Goal: Transaction & Acquisition: Book appointment/travel/reservation

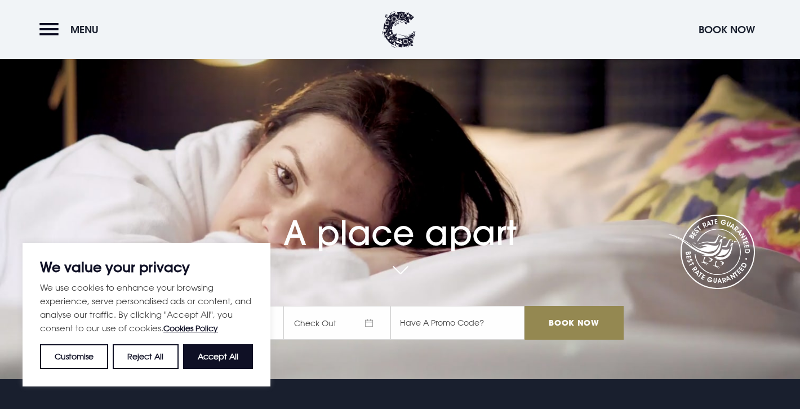
scroll to position [27, 0]
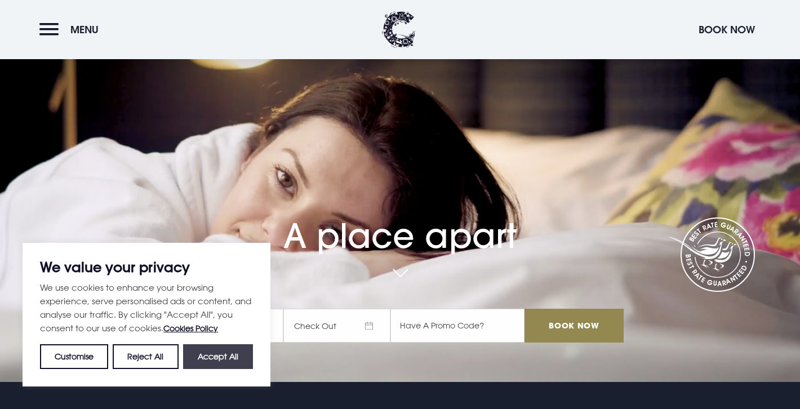
click at [224, 361] on button "Accept All" at bounding box center [218, 356] width 70 height 25
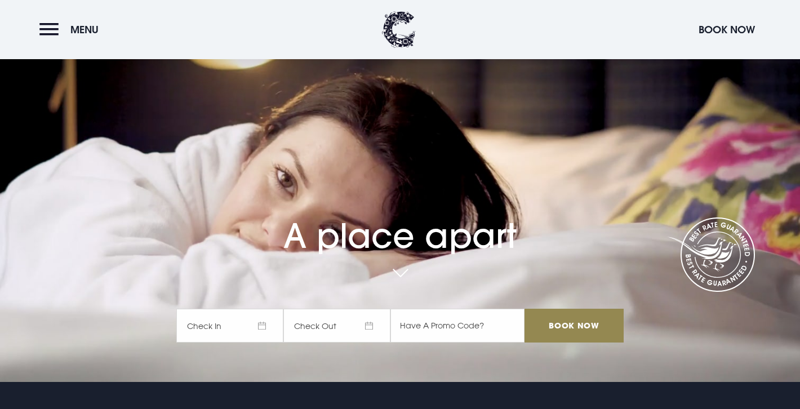
checkbox input "true"
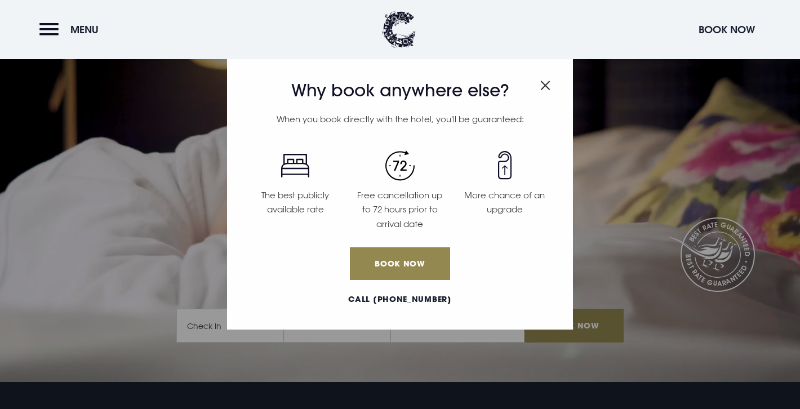
click at [544, 78] on span "Close modal" at bounding box center [545, 83] width 10 height 22
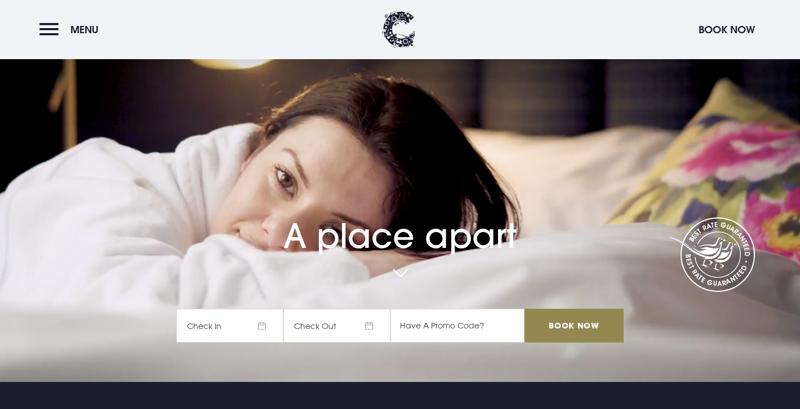
click at [271, 328] on span "Check In" at bounding box center [229, 326] width 107 height 34
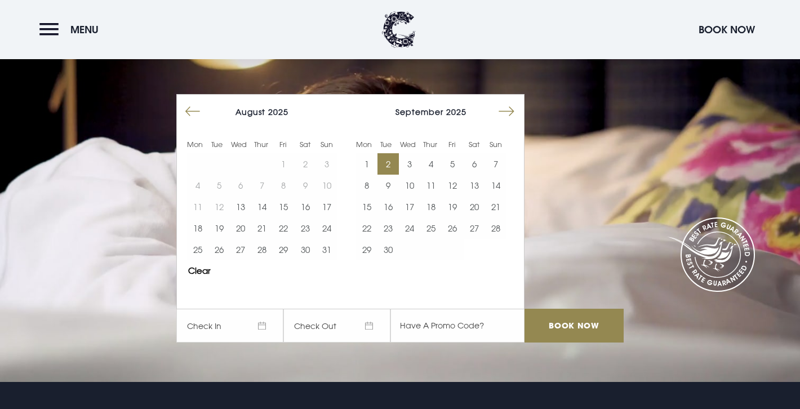
click at [393, 166] on button "2" at bounding box center [387, 163] width 21 height 21
click at [411, 166] on button "3" at bounding box center [409, 163] width 21 height 21
click at [439, 323] on input "text" at bounding box center [457, 326] width 134 height 34
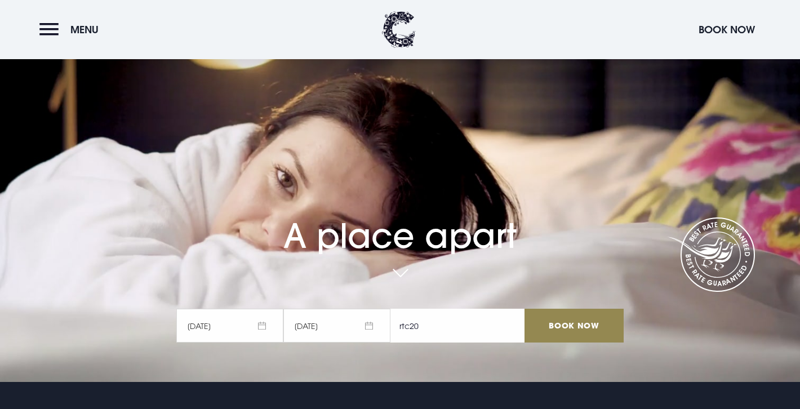
type input "rtc20"
click at [542, 337] on input "Book Now" at bounding box center [573, 326] width 99 height 34
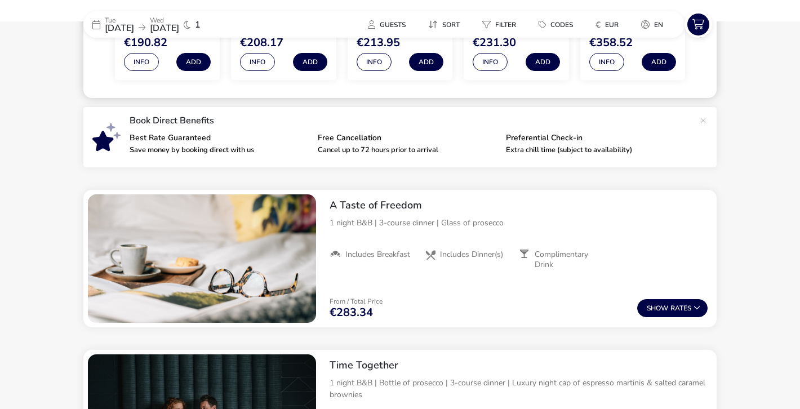
scroll to position [319, 0]
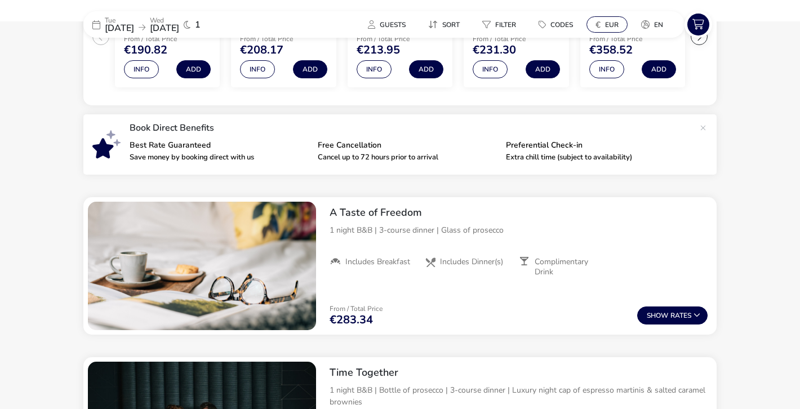
click at [610, 19] on button "€ EUR" at bounding box center [606, 24] width 41 height 16
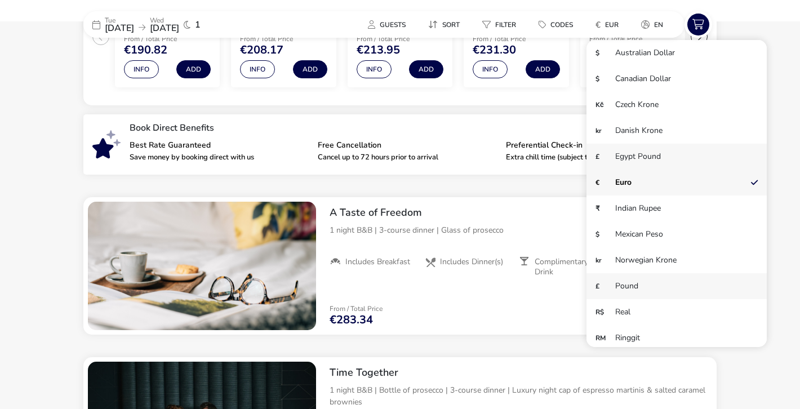
drag, startPoint x: 632, startPoint y: 158, endPoint x: 620, endPoint y: 292, distance: 134.6
click at [620, 292] on div "$ Australian Dollar $ Canadian Dollar Kč Czech Krone kr Danish Krone £ Egypt Po…" at bounding box center [676, 273] width 180 height 466
click at [620, 292] on li "£ Pound" at bounding box center [676, 286] width 180 height 26
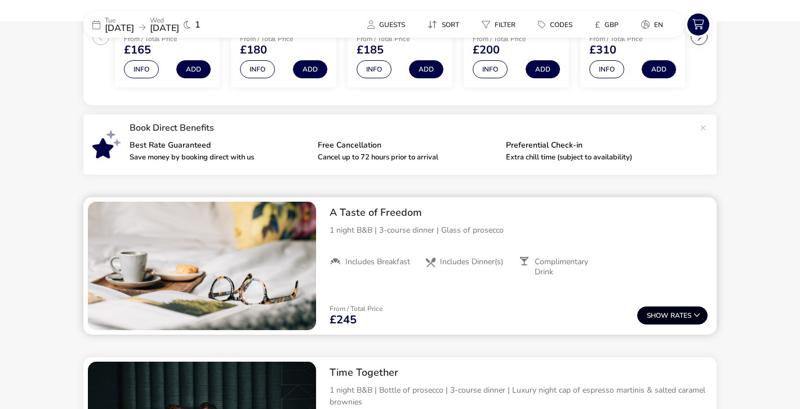
click at [654, 309] on button "Show Rates" at bounding box center [672, 315] width 70 height 18
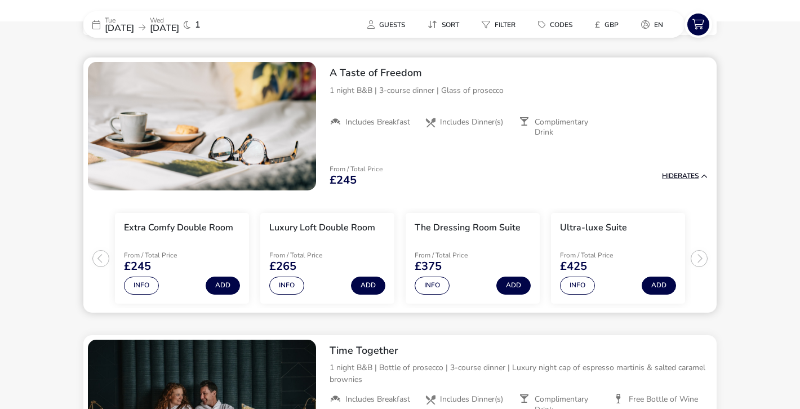
scroll to position [460, 0]
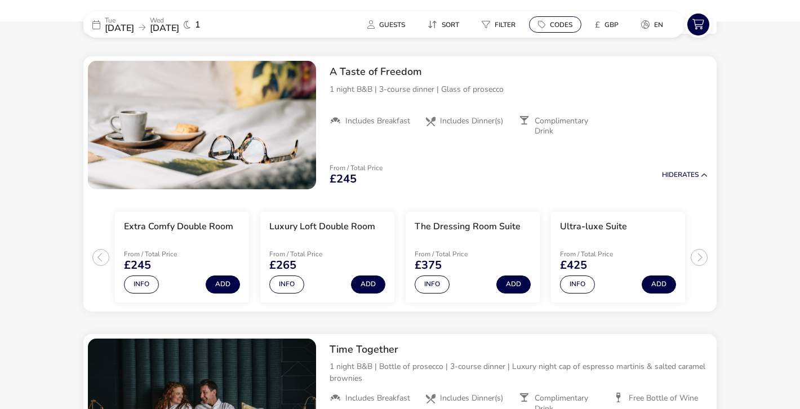
click at [553, 24] on span "Codes" at bounding box center [561, 24] width 23 height 9
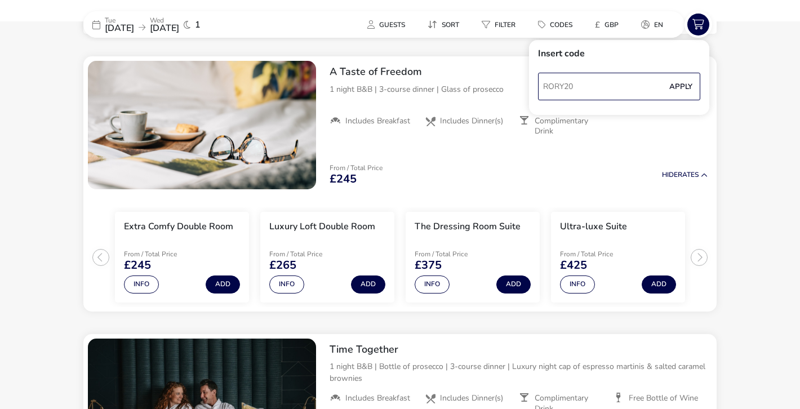
type input "RORY20"
click at [680, 89] on button "Apply" at bounding box center [680, 87] width 34 height 24
